Goal: Task Accomplishment & Management: Manage account settings

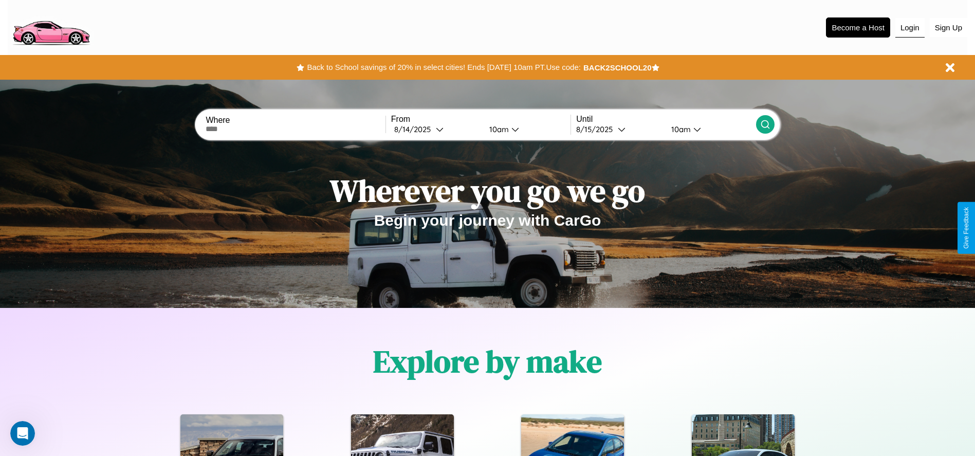
click at [909, 27] on button "Login" at bounding box center [909, 28] width 29 height 20
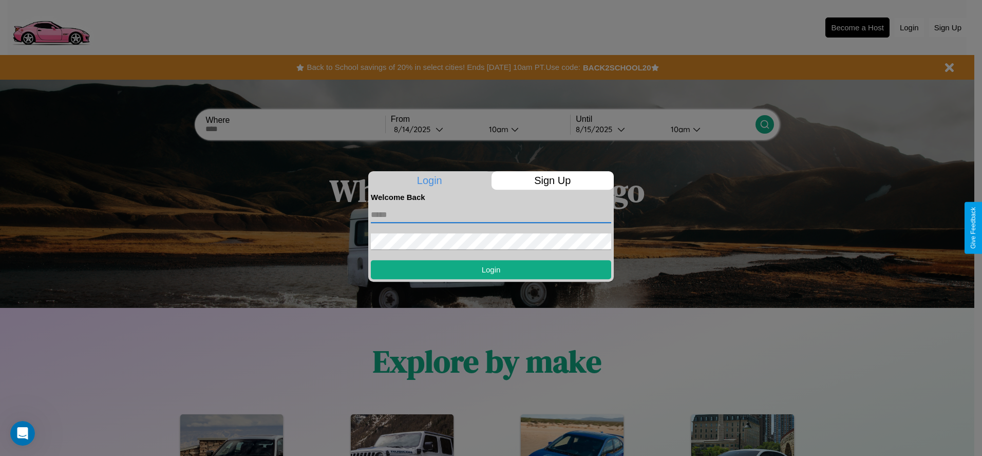
click at [491, 214] on input "text" at bounding box center [491, 215] width 240 height 16
type input "**********"
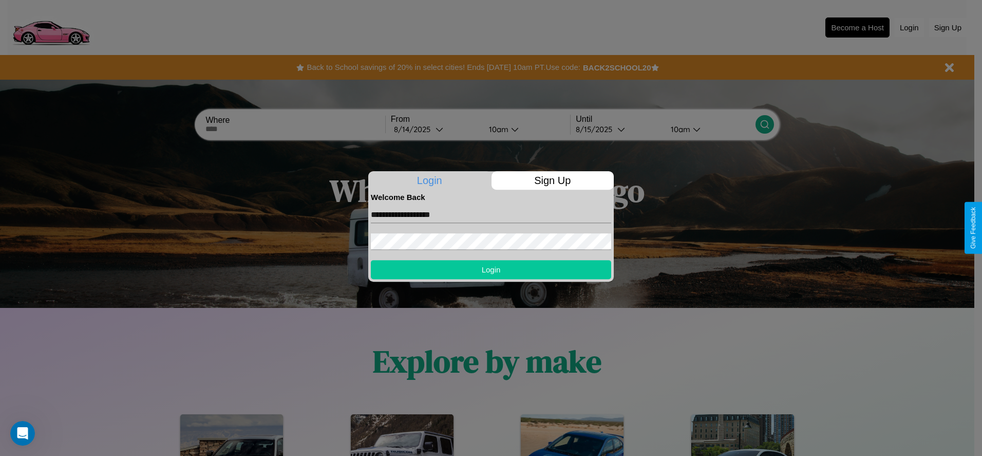
click at [491, 269] on button "Login" at bounding box center [491, 269] width 240 height 19
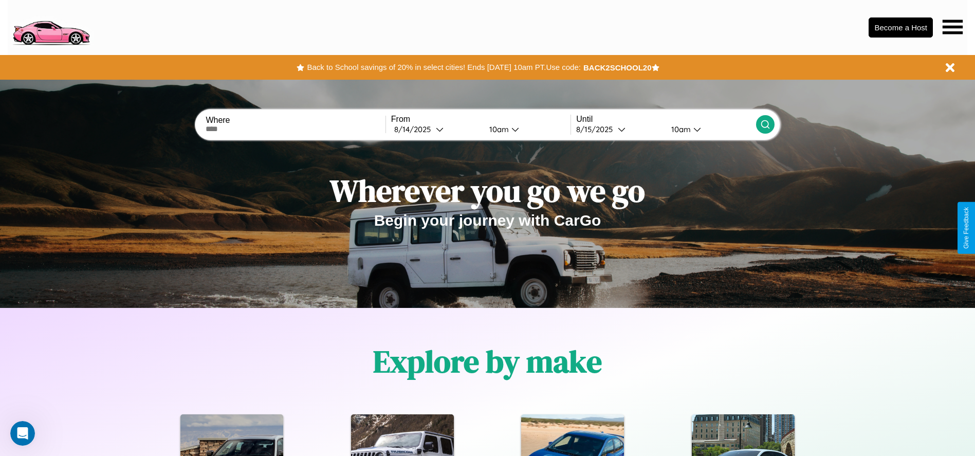
click at [952, 27] on icon at bounding box center [952, 27] width 20 height 14
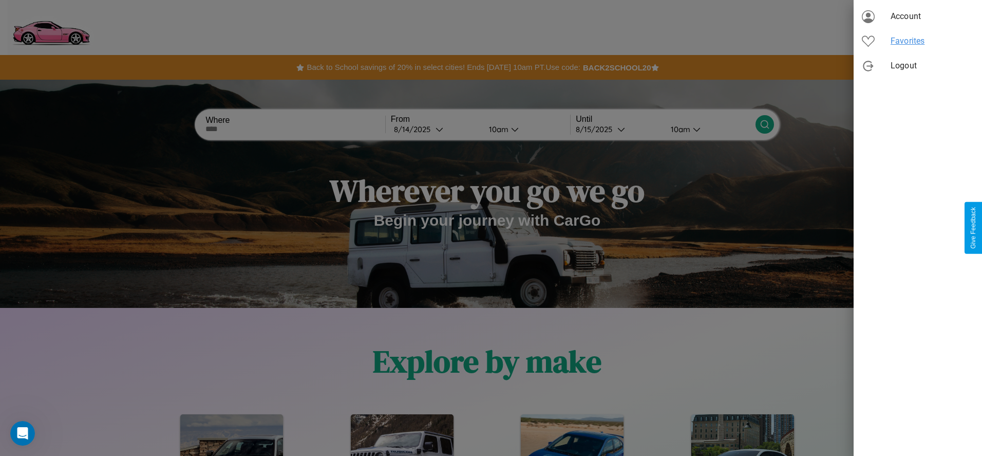
click at [918, 41] on span "Favorites" at bounding box center [932, 41] width 83 height 12
